Goal: Task Accomplishment & Management: Complete application form

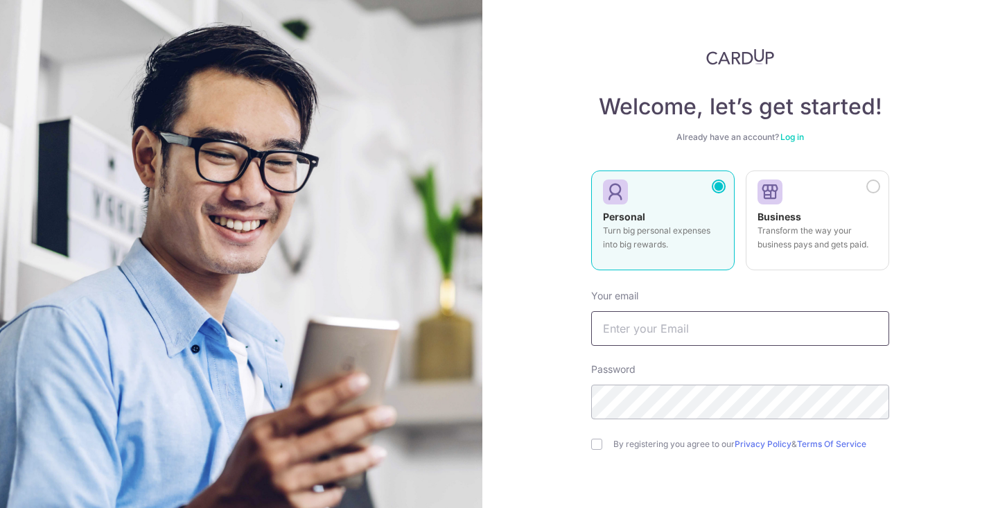
click at [660, 327] on input "text" at bounding box center [740, 328] width 298 height 35
type input "[EMAIL_ADDRESS][DOMAIN_NAME]"
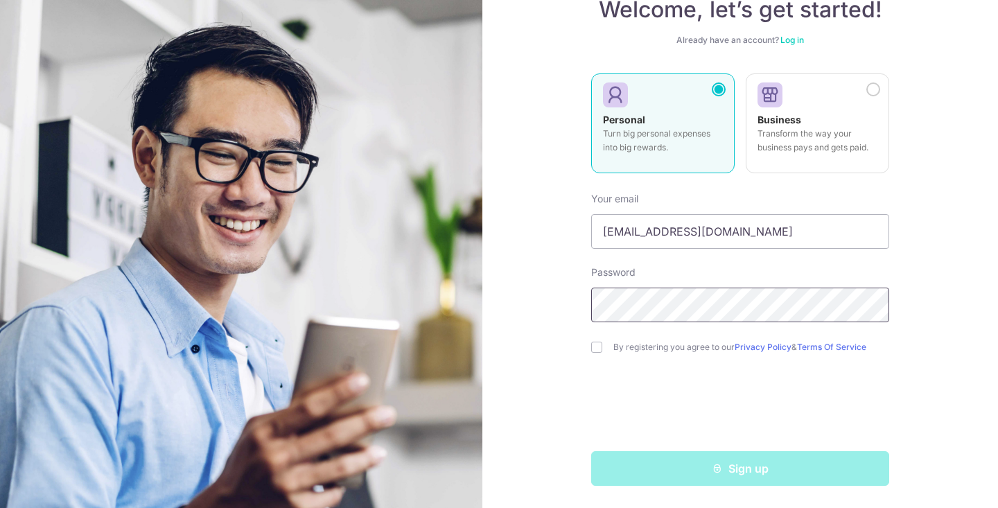
scroll to position [97, 0]
click at [600, 350] on input "checkbox" at bounding box center [596, 347] width 11 height 11
checkbox input "true"
click at [701, 476] on div "Sign up" at bounding box center [740, 468] width 315 height 35
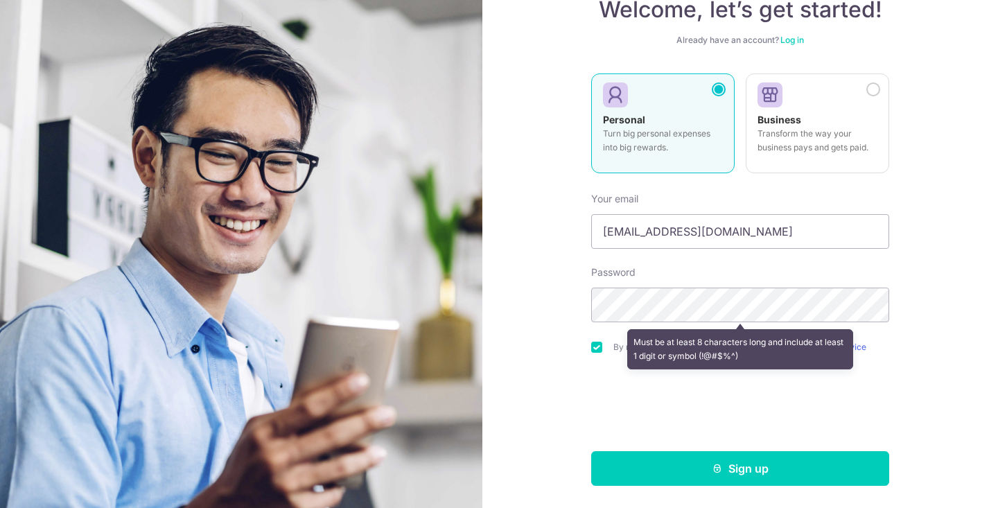
click at [570, 420] on div "Welcome, let’s get started! Already have an account? Log in Personal Turn big p…" at bounding box center [741, 254] width 516 height 508
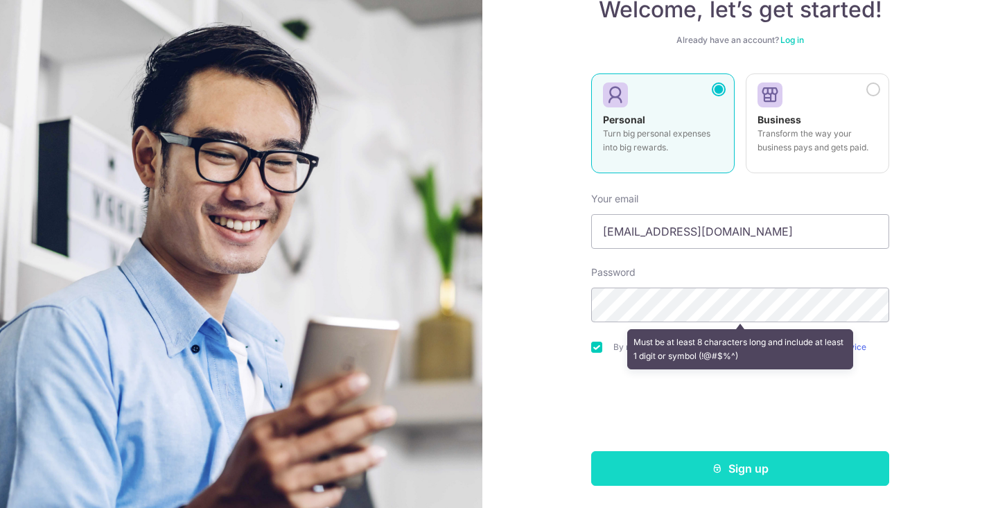
click at [720, 475] on button "Sign up" at bounding box center [740, 468] width 298 height 35
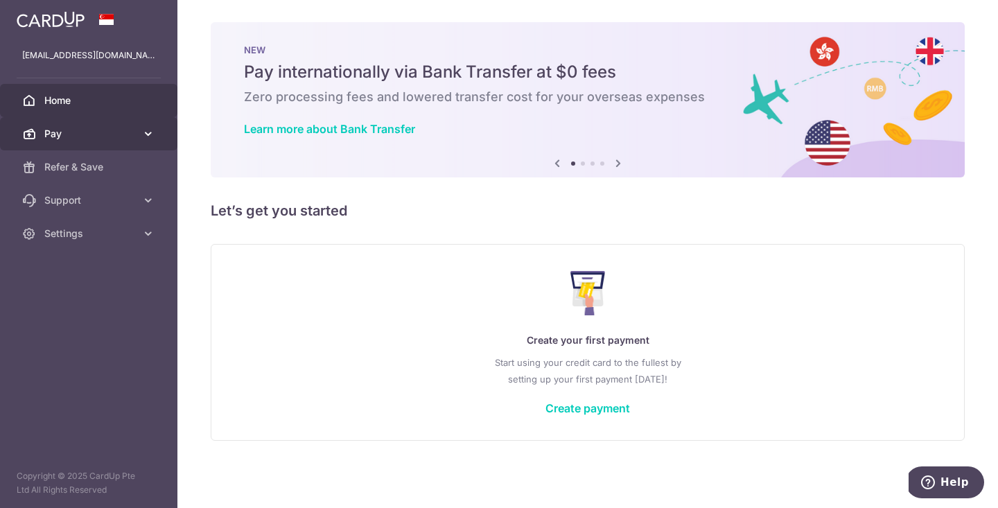
click at [84, 130] on span "Pay" at bounding box center [90, 134] width 92 height 14
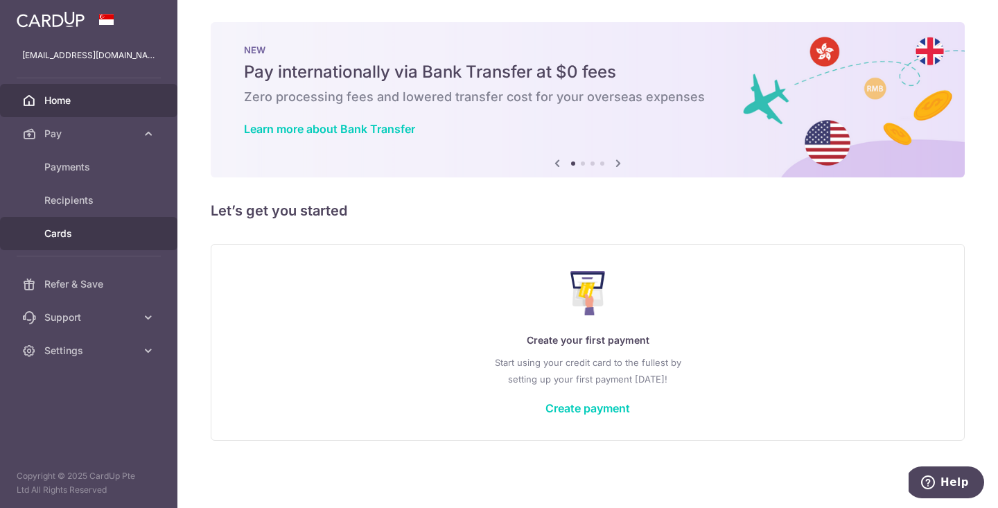
click at [93, 226] on link "Cards" at bounding box center [89, 233] width 178 height 33
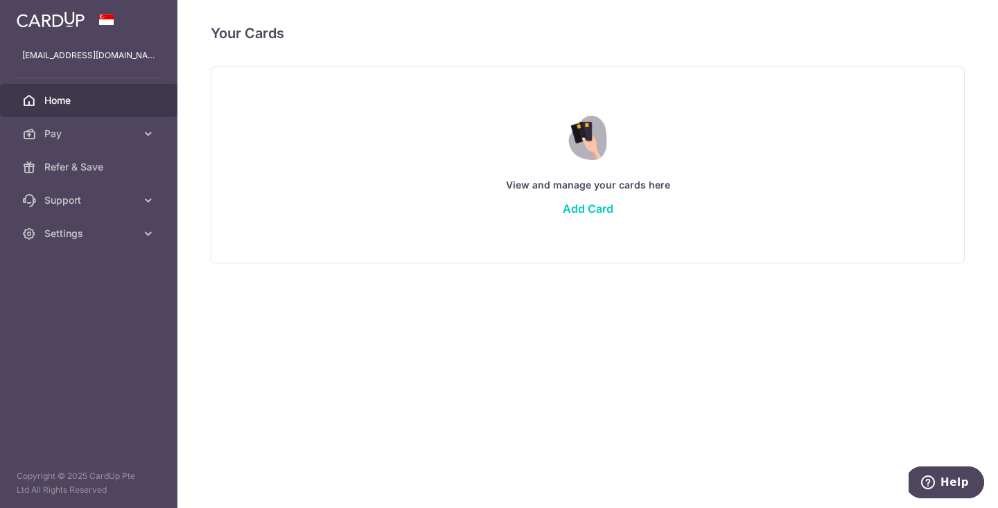
click at [93, 108] on link "Home" at bounding box center [89, 100] width 178 height 33
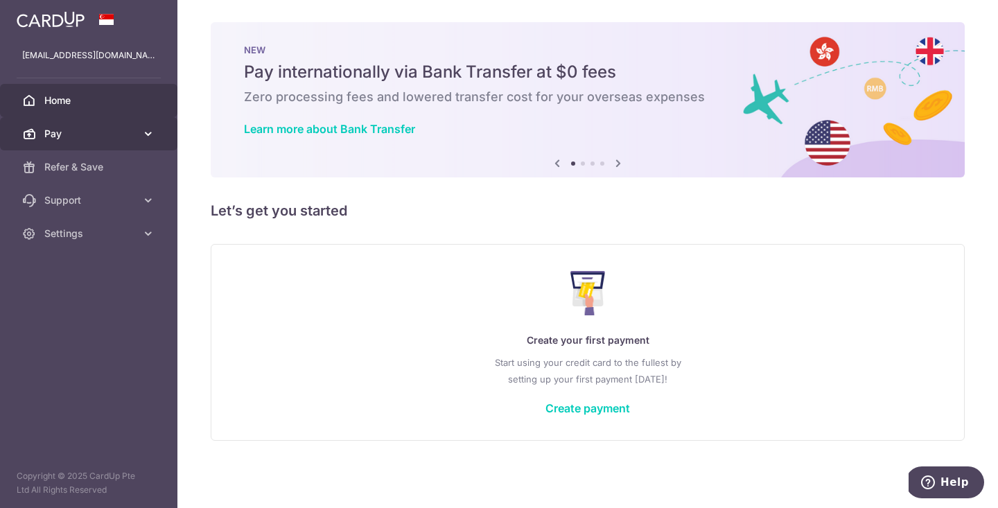
click at [83, 131] on span "Pay" at bounding box center [90, 134] width 92 height 14
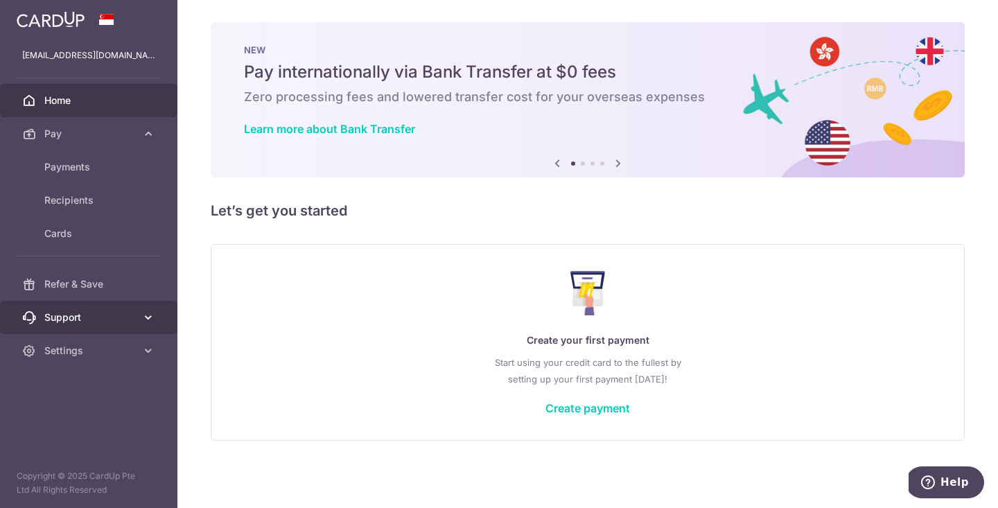
click at [87, 324] on span "Support" at bounding box center [90, 318] width 92 height 14
click at [98, 307] on link "Support" at bounding box center [89, 317] width 178 height 33
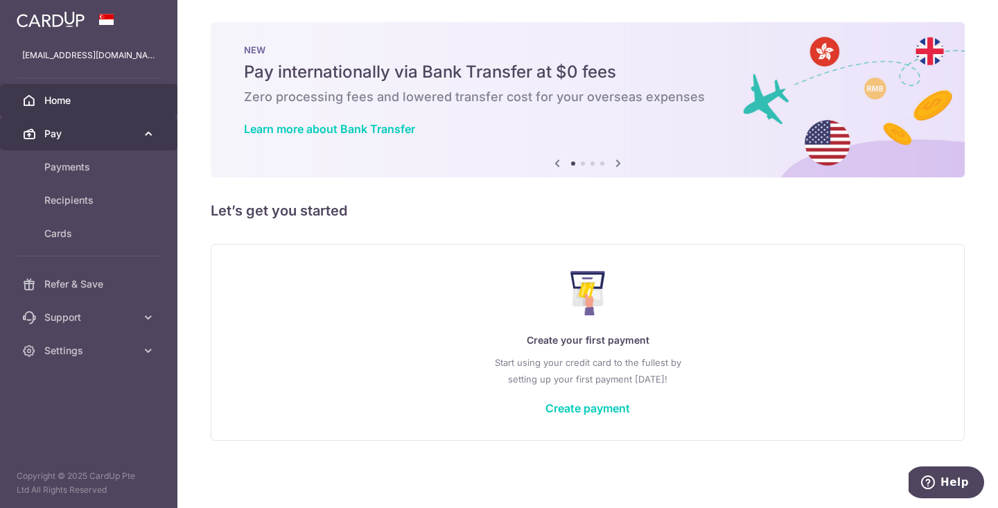
click at [88, 124] on link "Pay" at bounding box center [89, 133] width 178 height 33
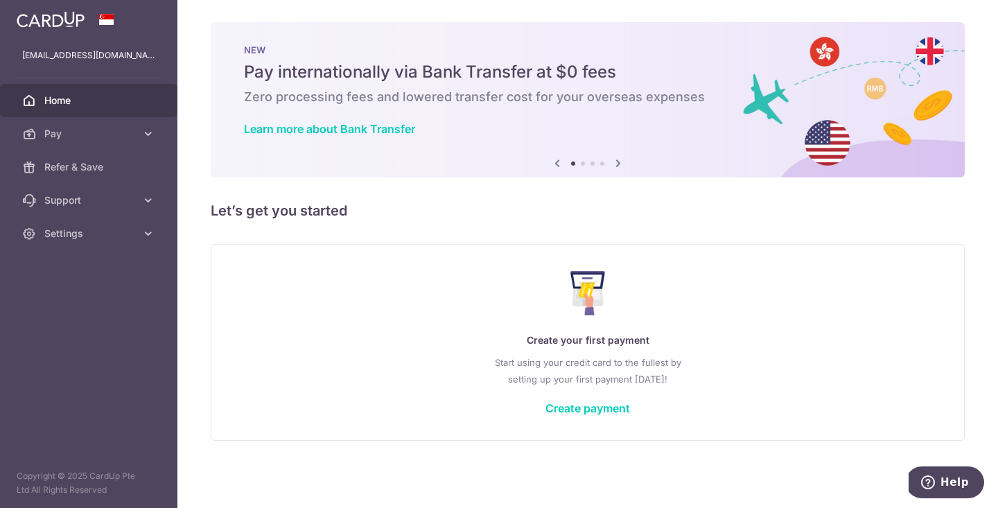
click at [94, 106] on span "Home" at bounding box center [90, 101] width 92 height 14
click at [619, 158] on icon at bounding box center [618, 163] width 17 height 17
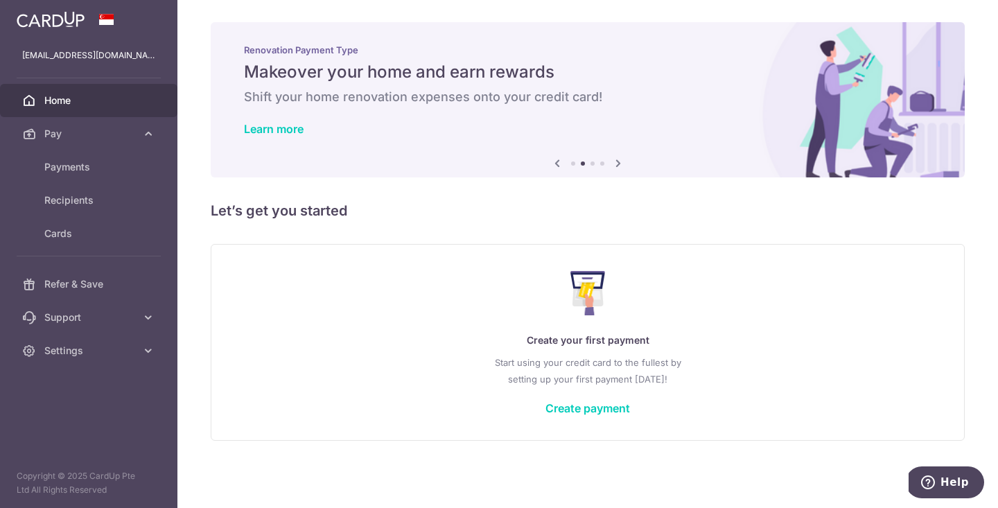
click at [619, 158] on icon at bounding box center [618, 163] width 17 height 17
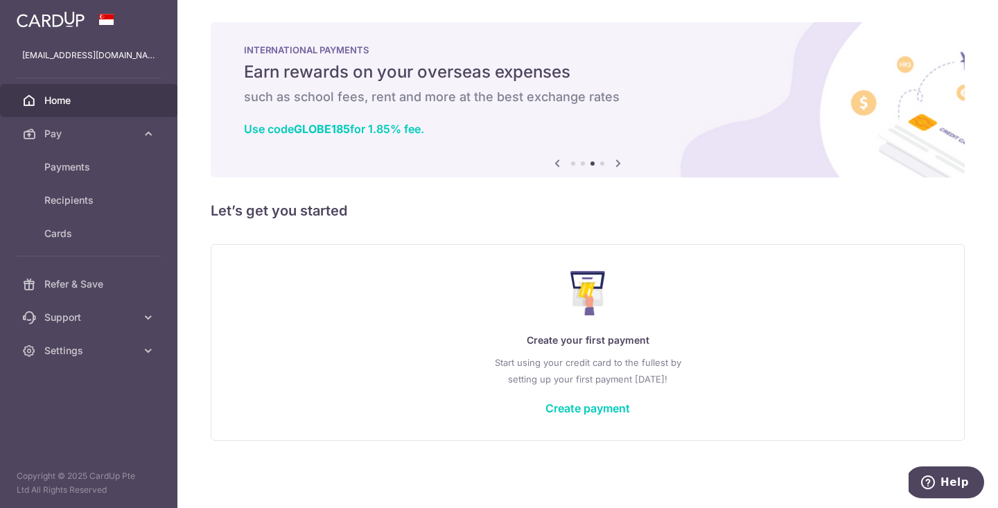
click at [619, 158] on icon at bounding box center [618, 163] width 17 height 17
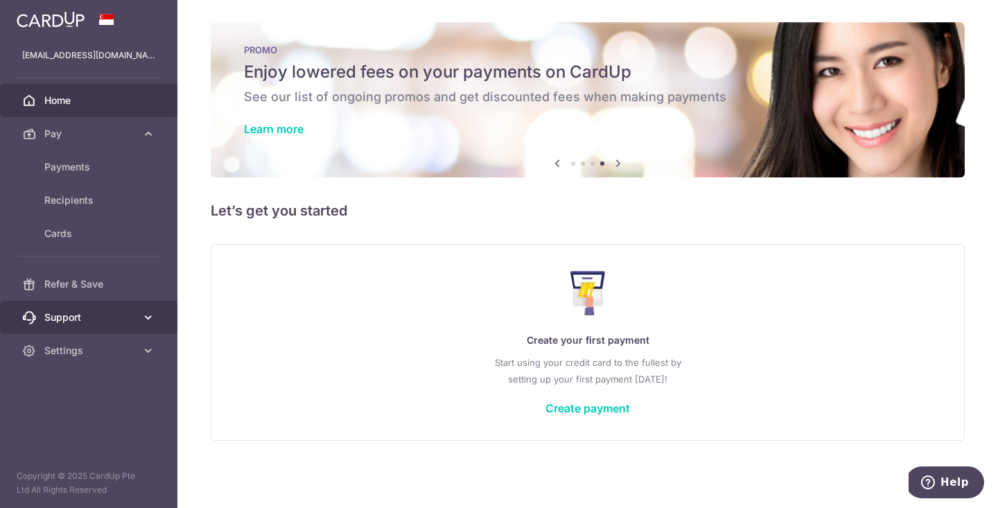
click at [143, 325] on link "Support" at bounding box center [89, 317] width 178 height 33
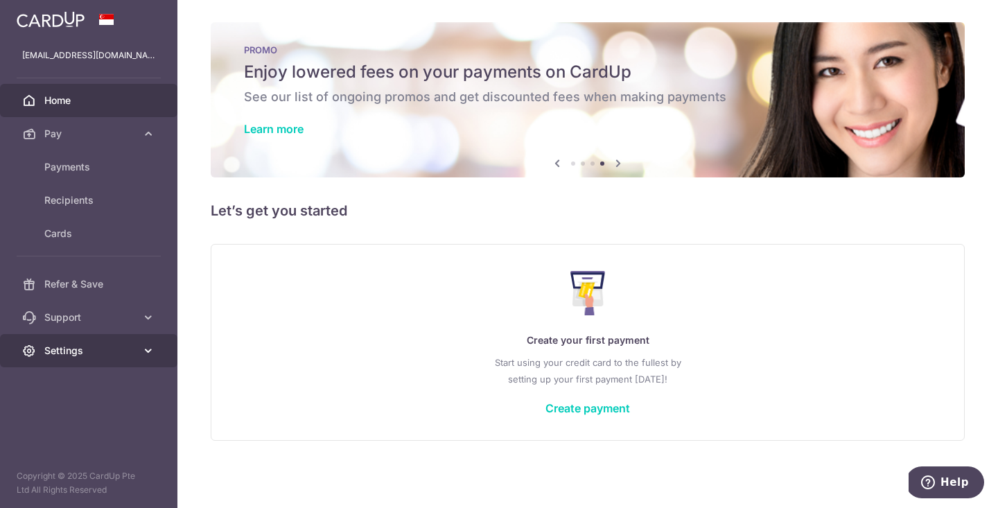
click at [139, 354] on link "Settings" at bounding box center [89, 350] width 178 height 33
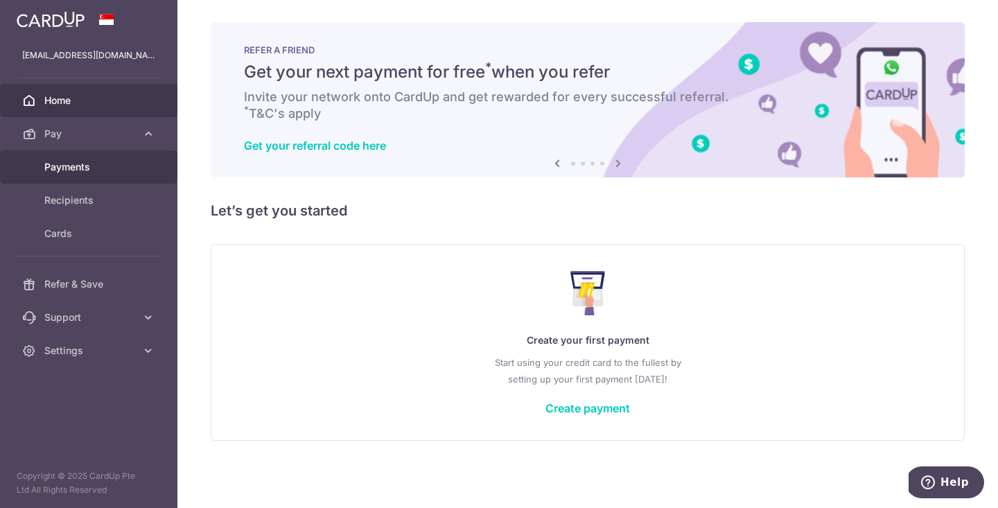
click at [80, 164] on span "Payments" at bounding box center [90, 167] width 92 height 14
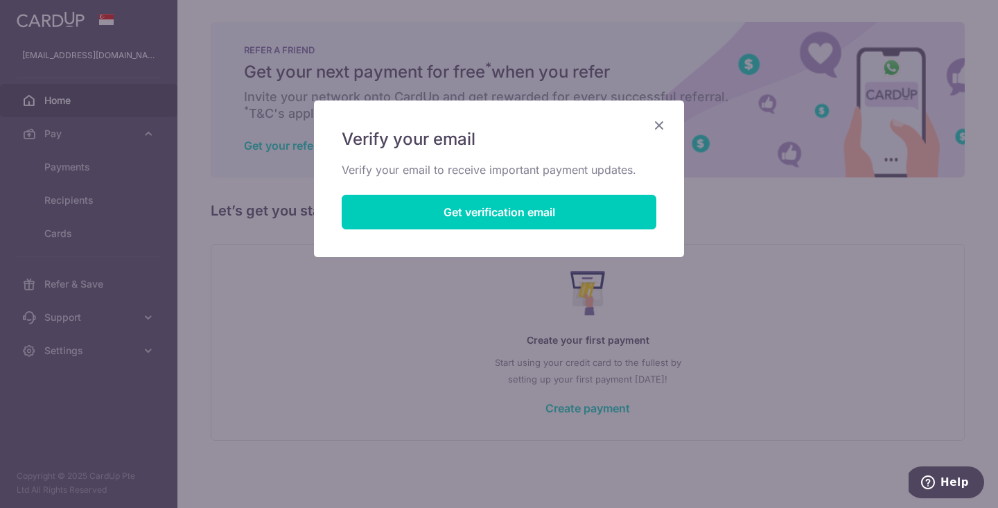
click at [659, 126] on icon "Close" at bounding box center [659, 124] width 17 height 17
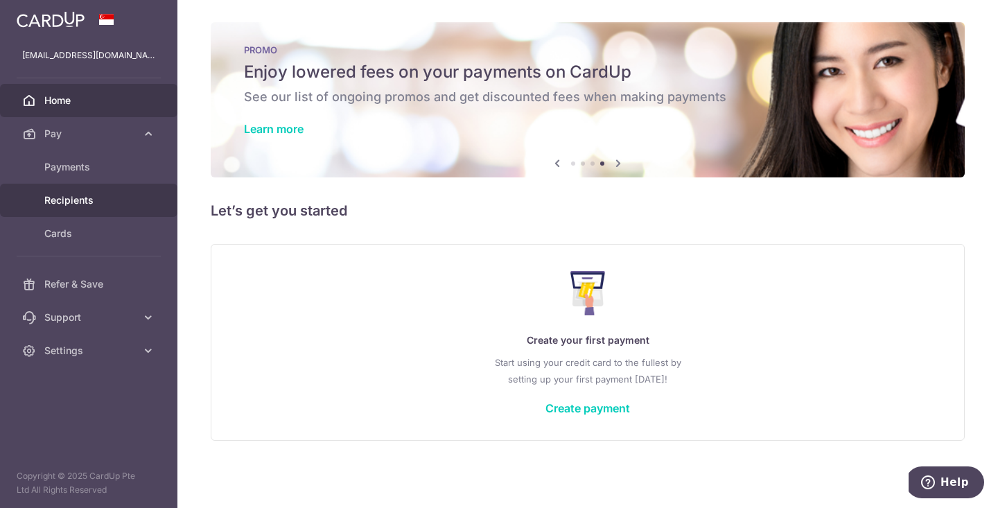
click at [86, 197] on span "Recipients" at bounding box center [90, 200] width 92 height 14
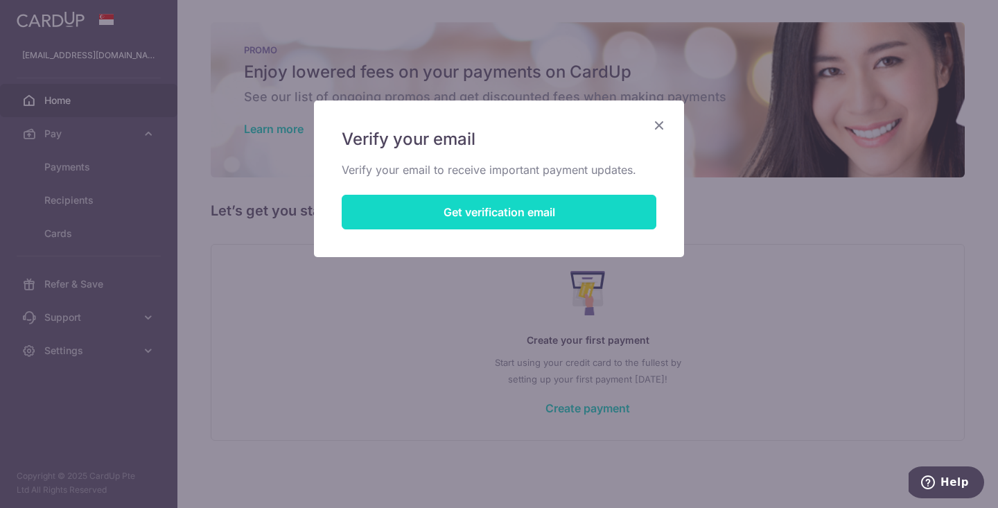
click at [564, 211] on button "Get verification email" at bounding box center [499, 212] width 315 height 35
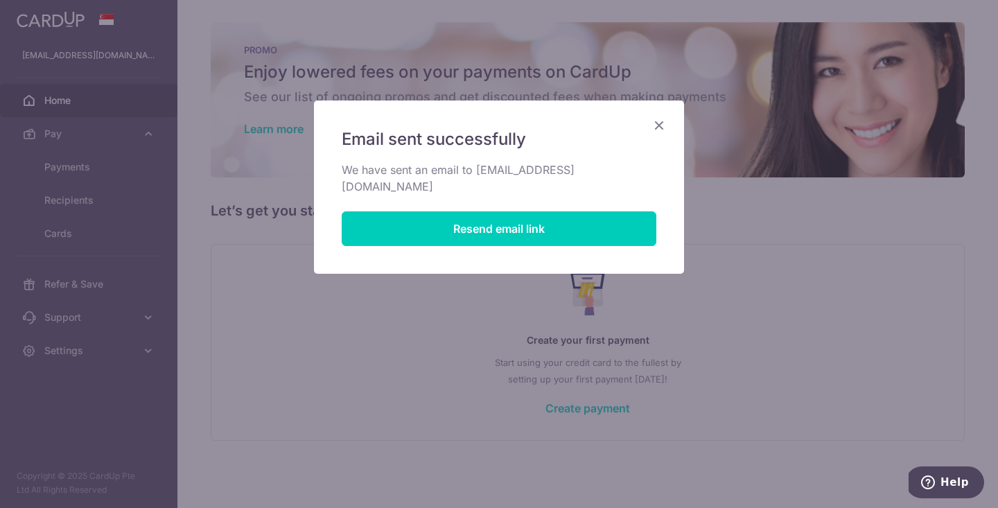
click at [659, 124] on icon "Close" at bounding box center [659, 124] width 17 height 17
